Goal: Obtain resource: Download file/media

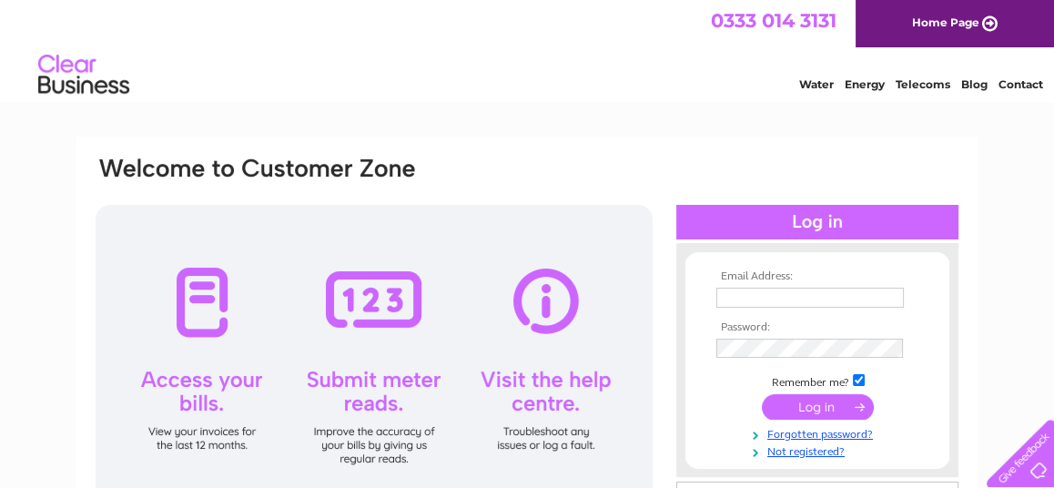
type input "m.emslie@brown-mcrae.co.uk"
click at [801, 403] on input "submit" at bounding box center [818, 406] width 112 height 25
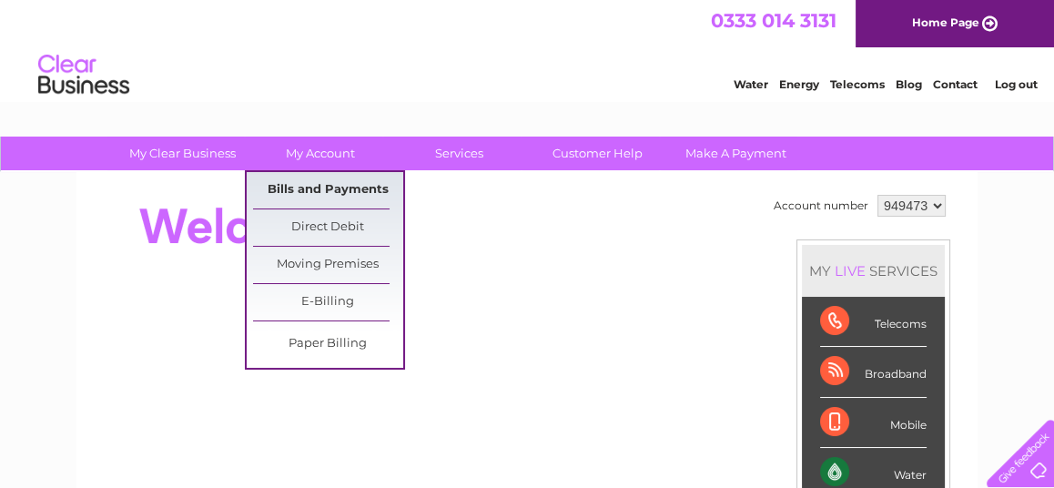
click at [337, 174] on link "Bills and Payments" at bounding box center [328, 190] width 150 height 36
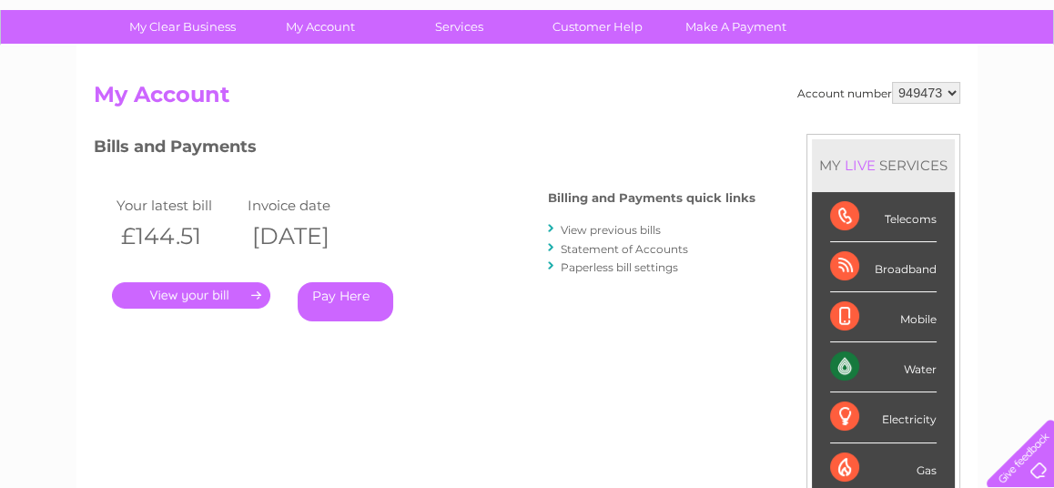
scroll to position [144, 0]
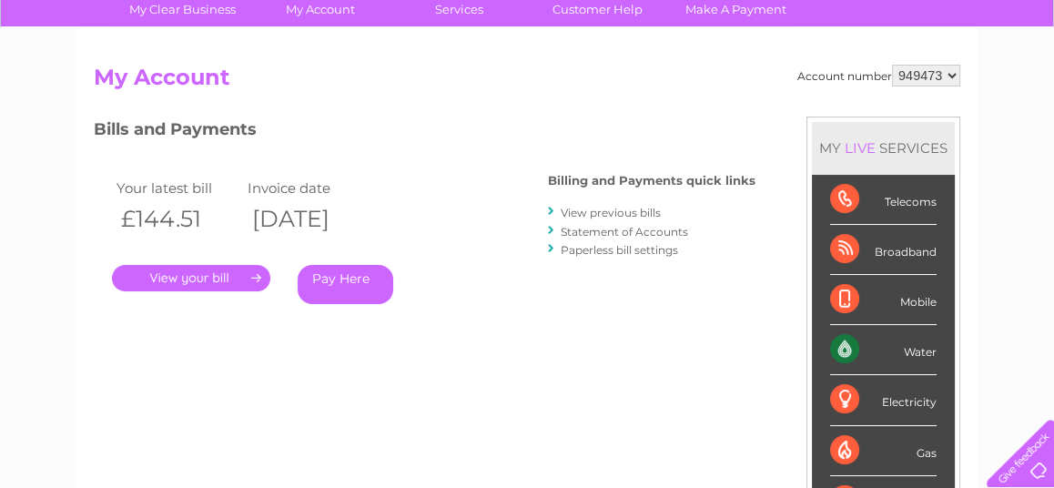
click at [950, 72] on select "949473 999436" at bounding box center [926, 76] width 68 height 22
select select "999436"
click at [893, 65] on select "949473 999436" at bounding box center [926, 76] width 68 height 22
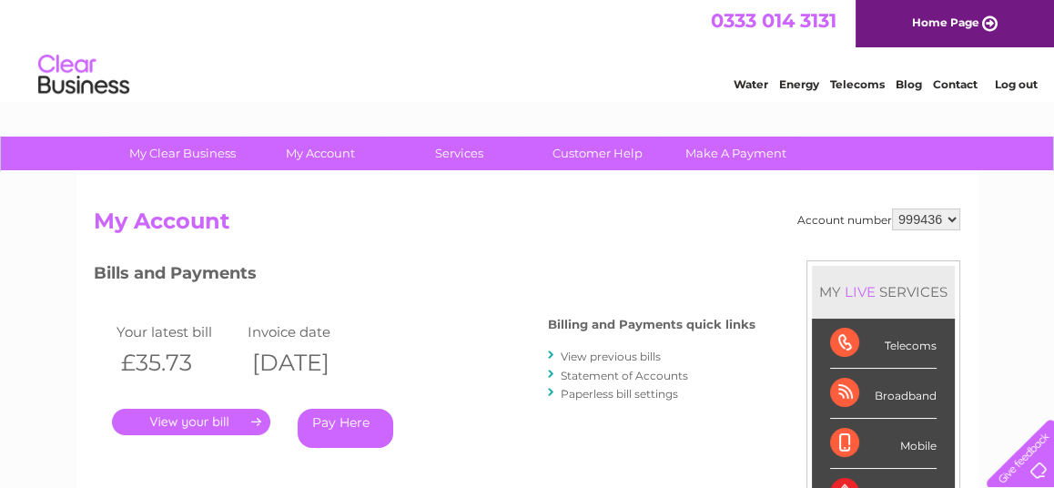
click at [195, 421] on link "." at bounding box center [191, 422] width 158 height 26
click at [219, 420] on link "." at bounding box center [191, 422] width 158 height 26
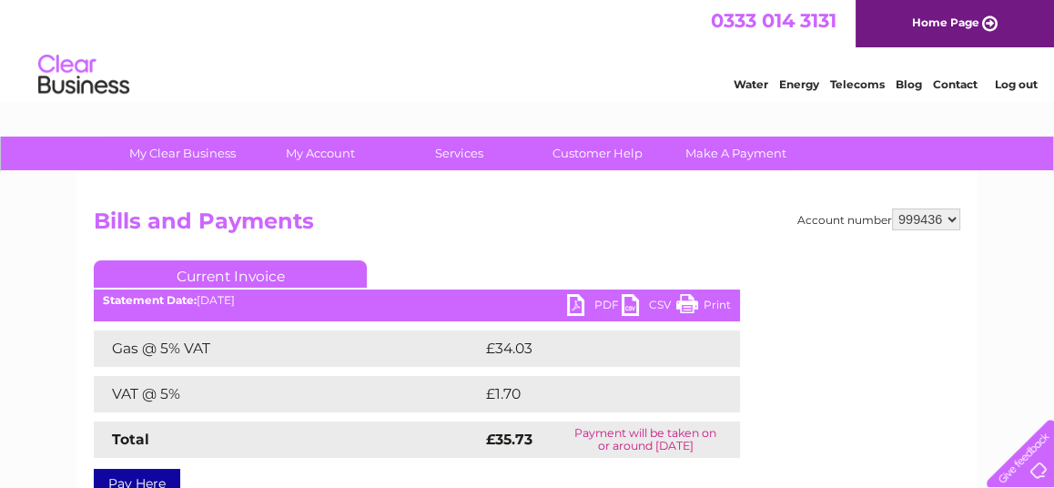
click at [584, 303] on link "PDF" at bounding box center [594, 307] width 55 height 26
